Goal: Contribute content

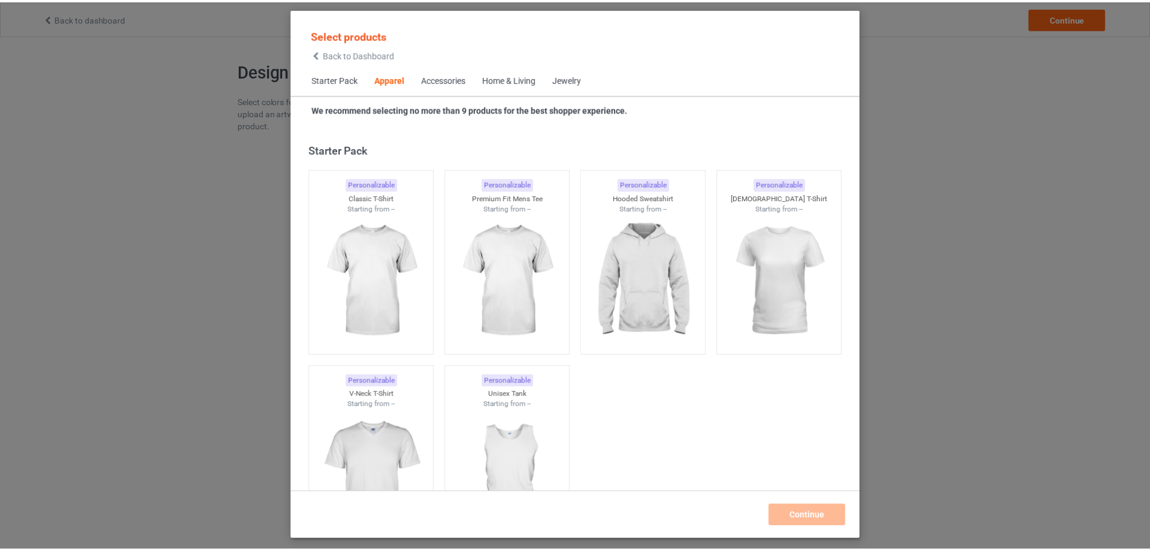
scroll to position [450, 0]
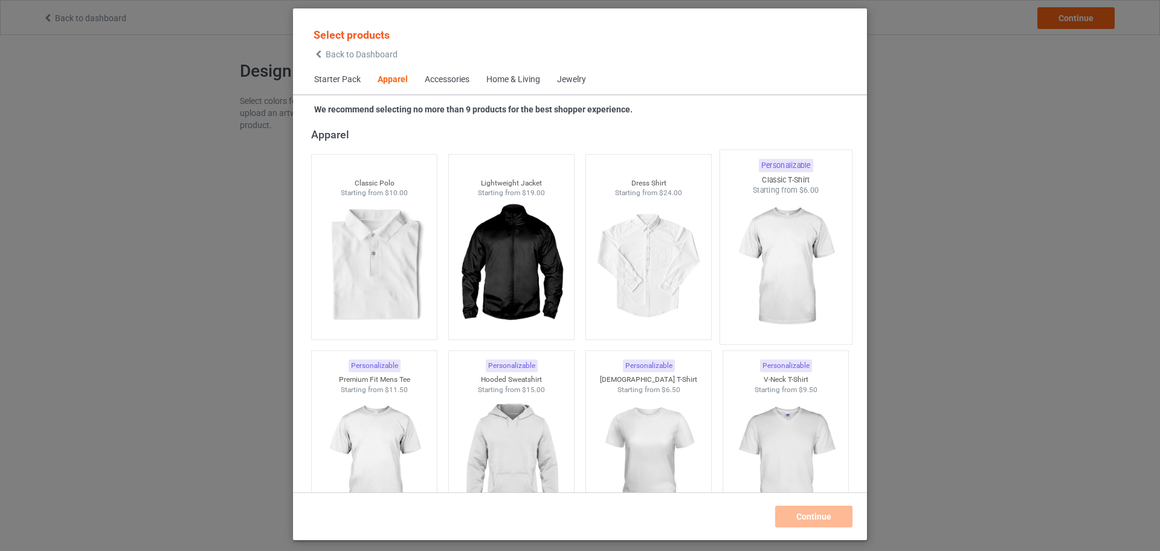
click at [788, 249] on img at bounding box center [786, 267] width 114 height 142
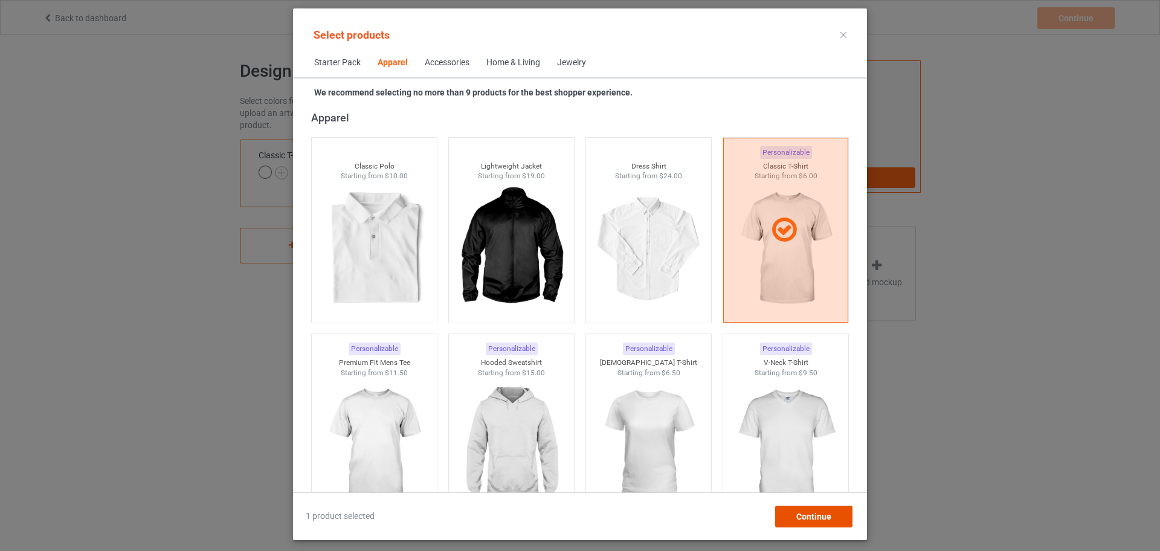
click at [814, 515] on span "Continue" at bounding box center [813, 517] width 35 height 10
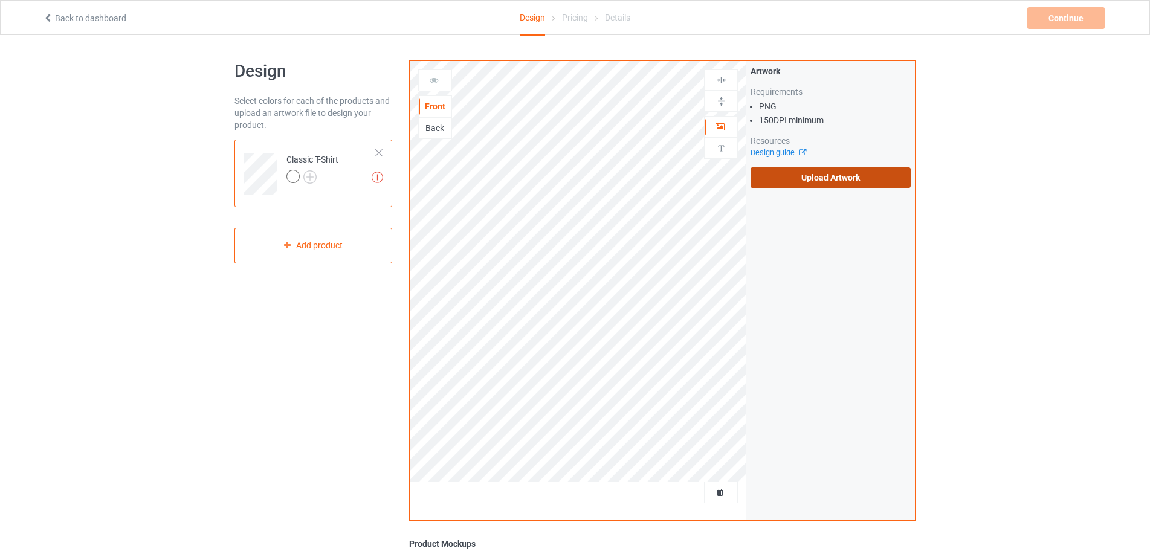
click at [813, 177] on label "Upload Artwork" at bounding box center [830, 177] width 160 height 21
click at [0, 0] on input "Upload Artwork" at bounding box center [0, 0] width 0 height 0
